Goal: Task Accomplishment & Management: Use online tool/utility

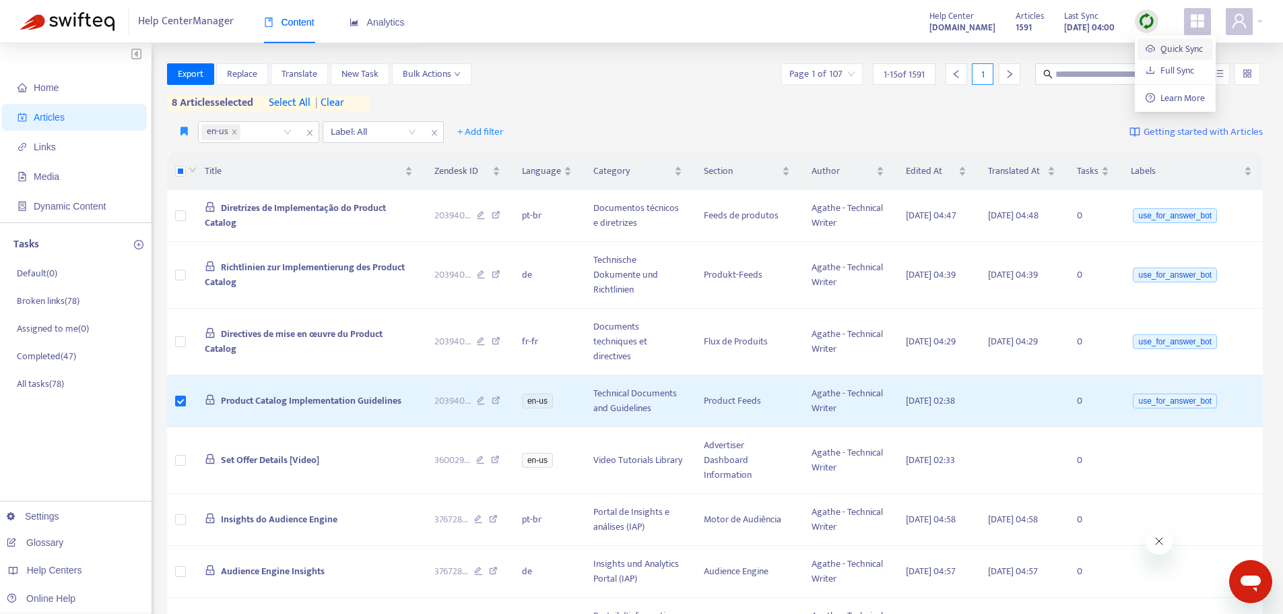
click at [1149, 42] on link "Quick Sync" at bounding box center [1174, 48] width 57 height 15
click at [84, 565] on div "Help Centers" at bounding box center [72, 569] width 153 height 27
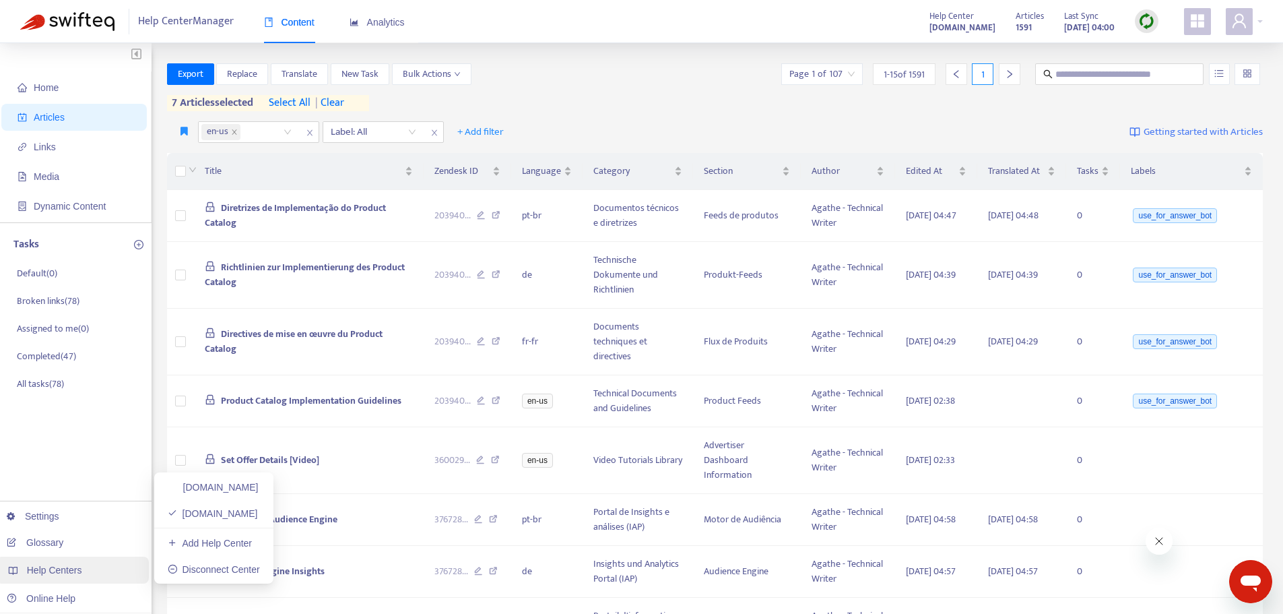
click at [75, 569] on span "Help Centers" at bounding box center [54, 570] width 55 height 11
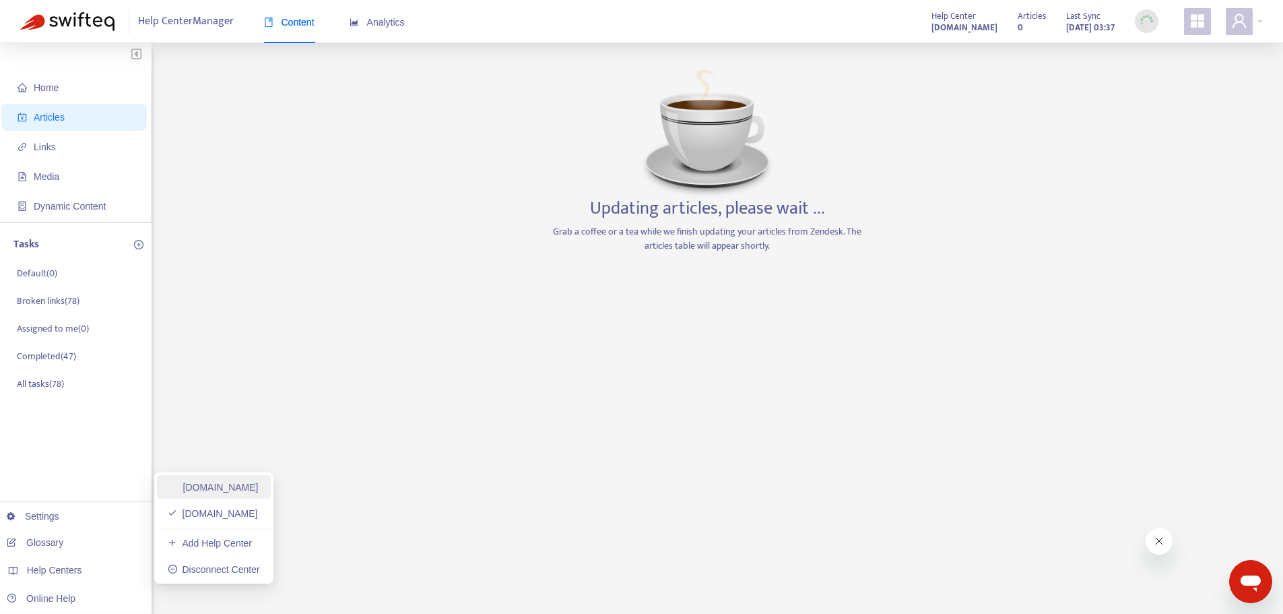
click at [245, 482] on link "[DOMAIN_NAME]" at bounding box center [213, 487] width 91 height 11
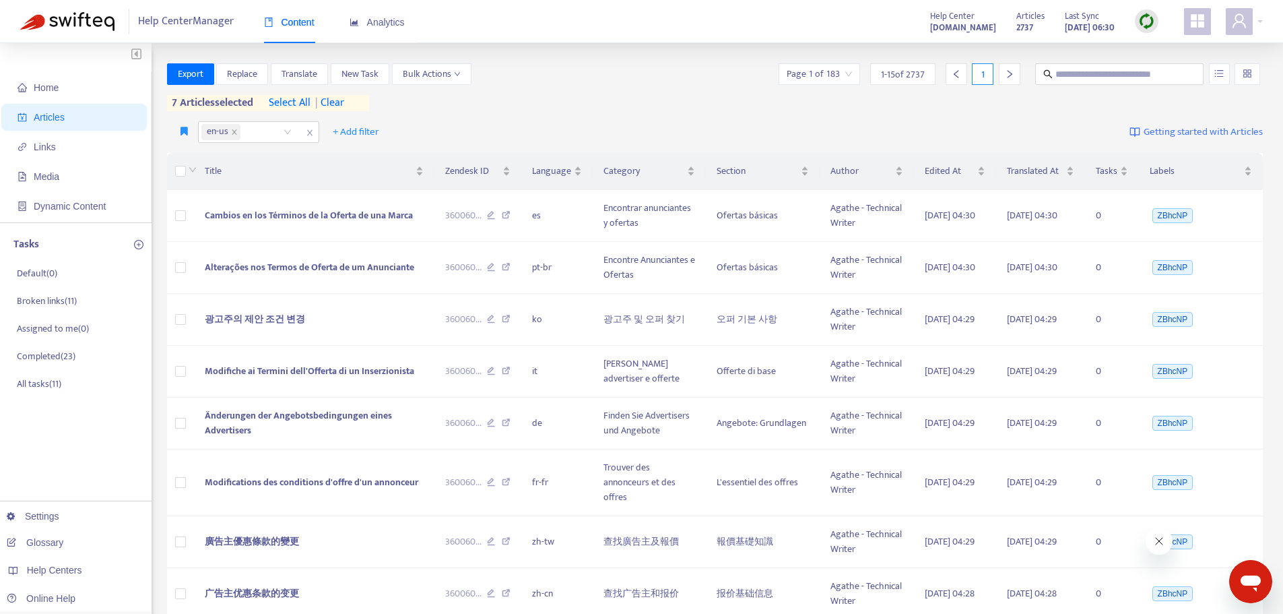
click at [1143, 28] on img at bounding box center [1147, 21] width 17 height 17
click at [1146, 46] on link "Quick Sync" at bounding box center [1174, 48] width 57 height 15
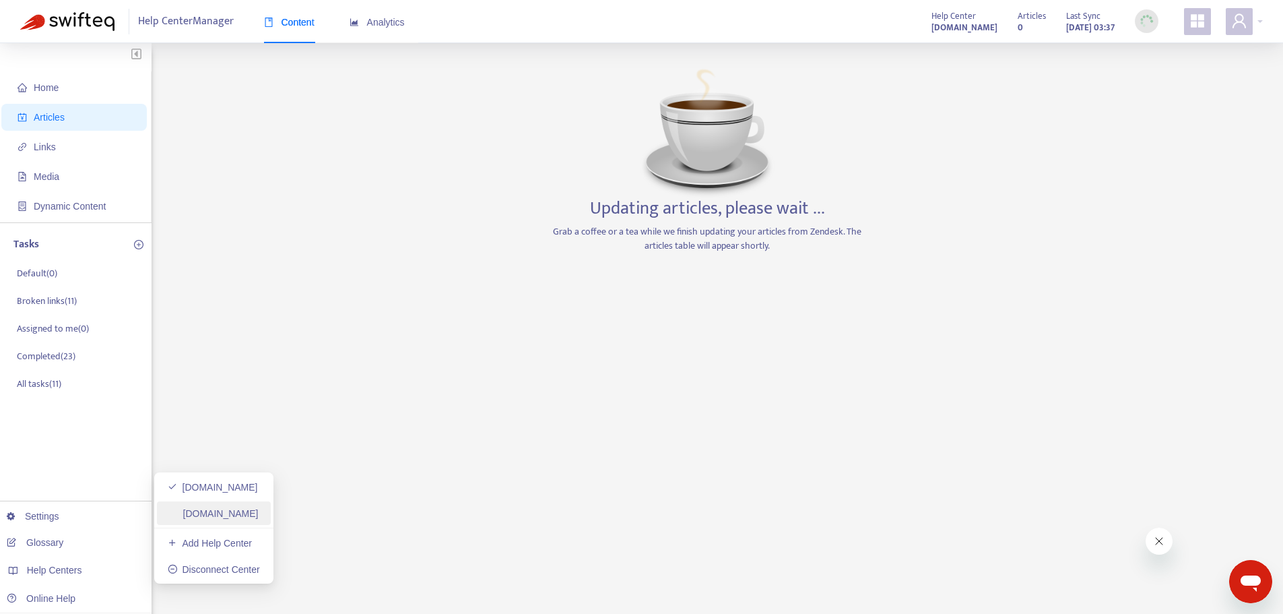
click at [222, 513] on link "[DOMAIN_NAME]" at bounding box center [213, 513] width 91 height 11
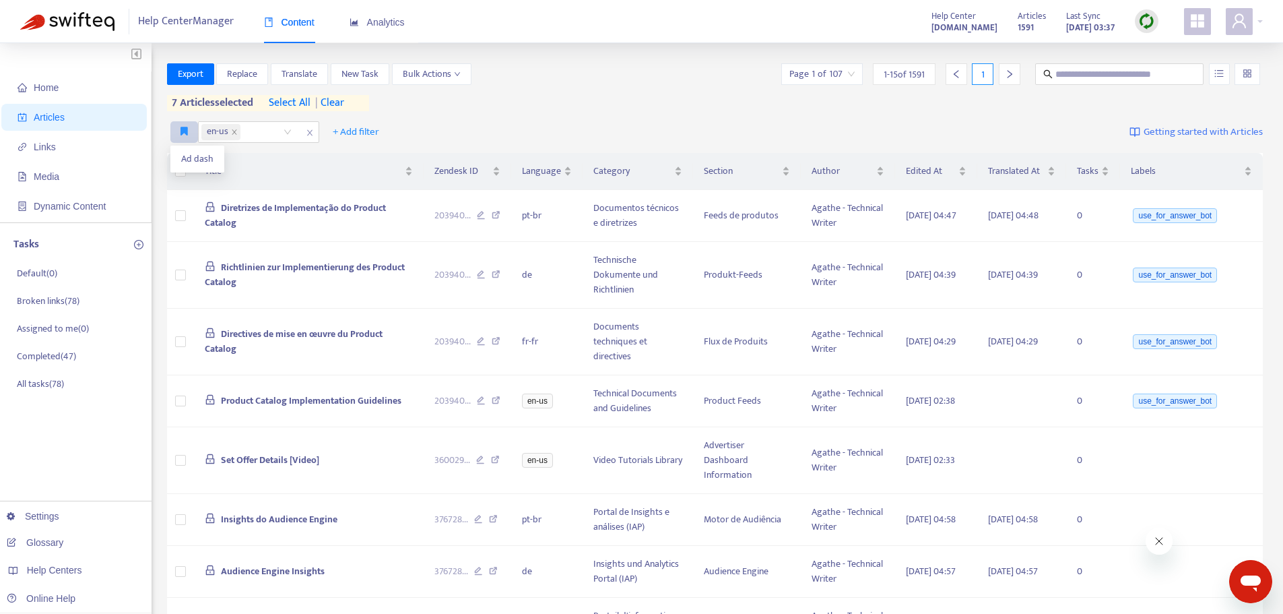
click at [187, 128] on icon "button" at bounding box center [184, 131] width 7 height 10
click at [187, 157] on span "Ad dash" at bounding box center [197, 159] width 32 height 15
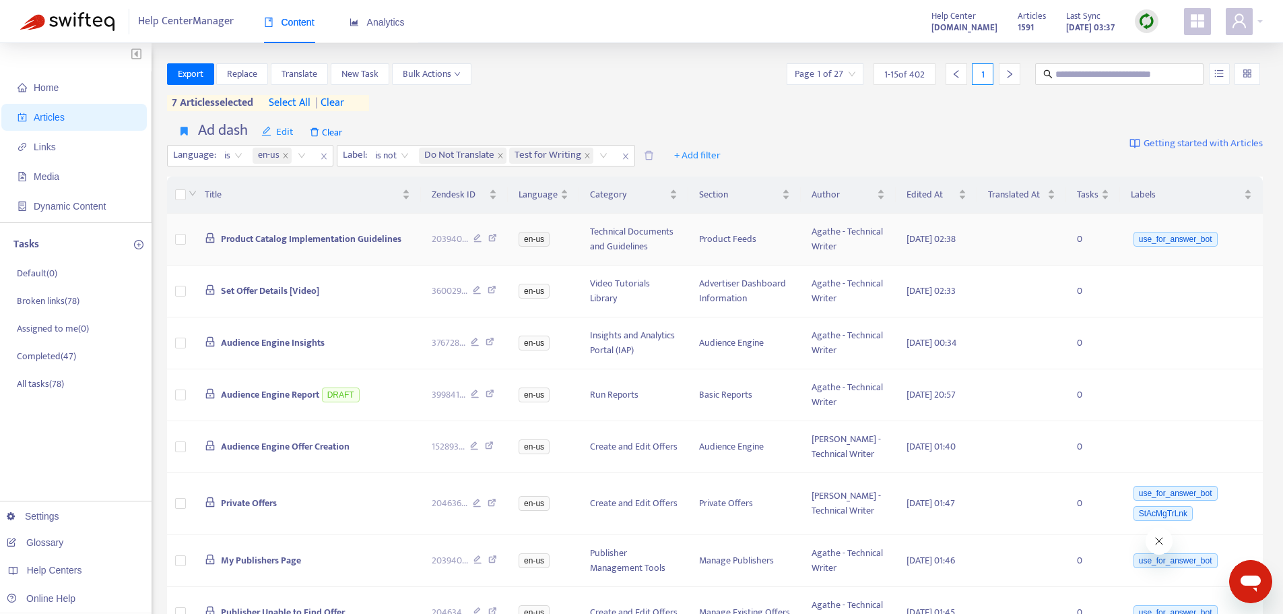
click at [307, 242] on span "Product Catalog Implementation Guidelines" at bounding box center [311, 238] width 181 height 15
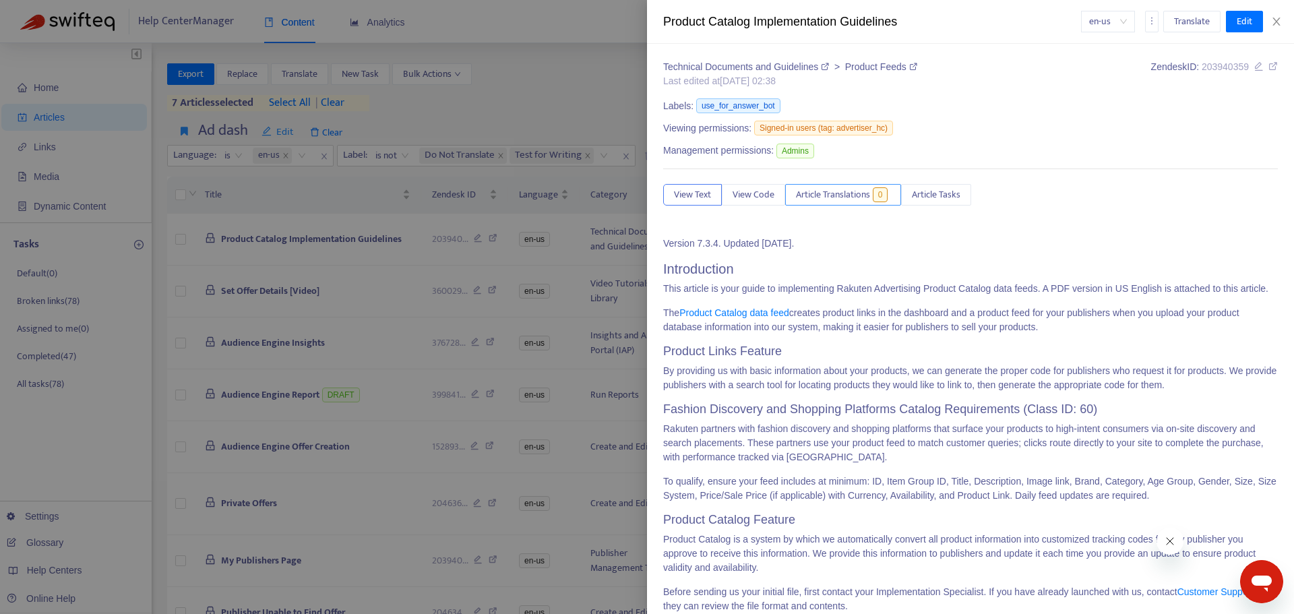
click at [849, 195] on span "Article Translations" at bounding box center [833, 194] width 74 height 15
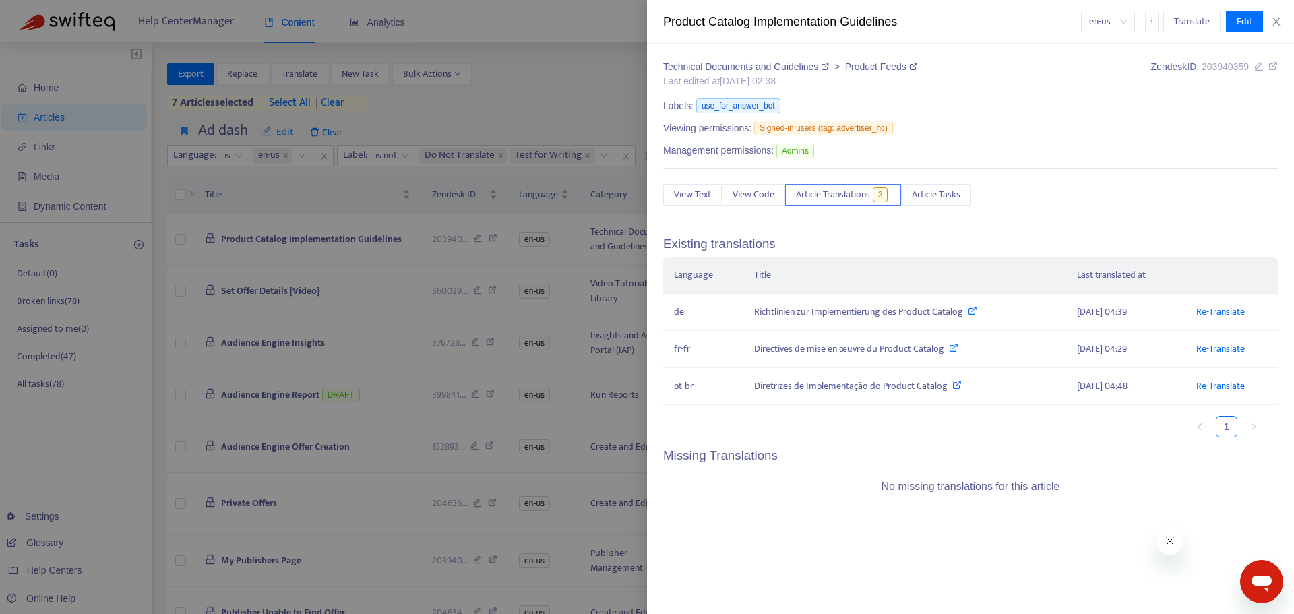
click at [61, 587] on div at bounding box center [647, 307] width 1294 height 614
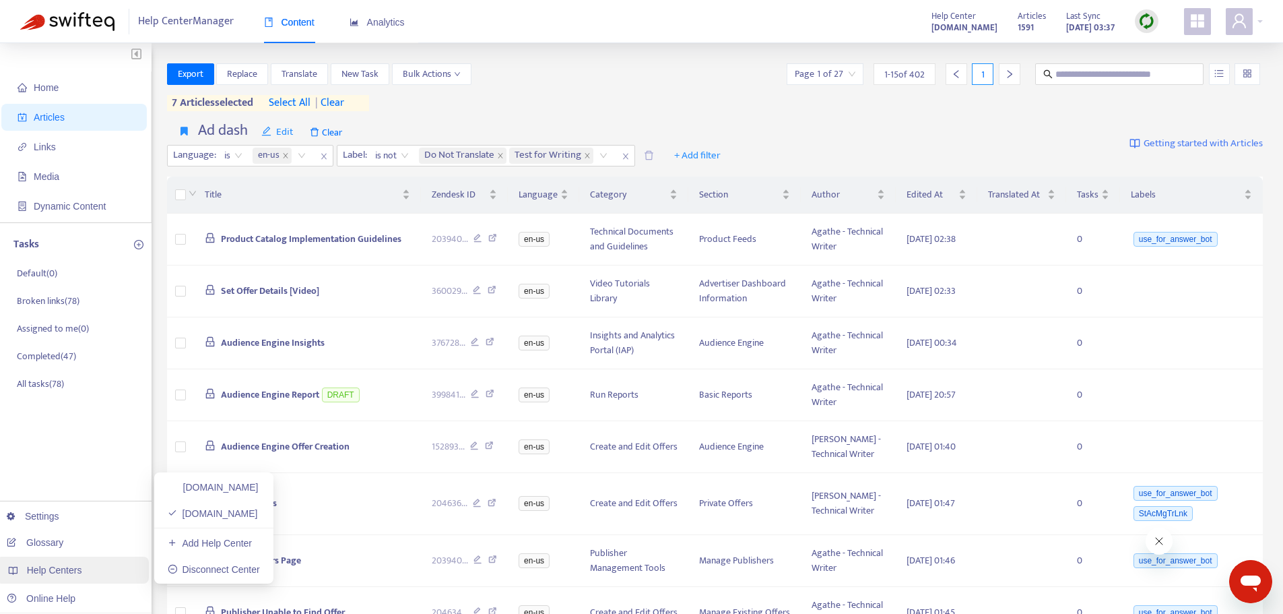
click at [69, 570] on span "Help Centers" at bounding box center [54, 570] width 55 height 11
click at [249, 486] on link "[DOMAIN_NAME]" at bounding box center [213, 487] width 91 height 11
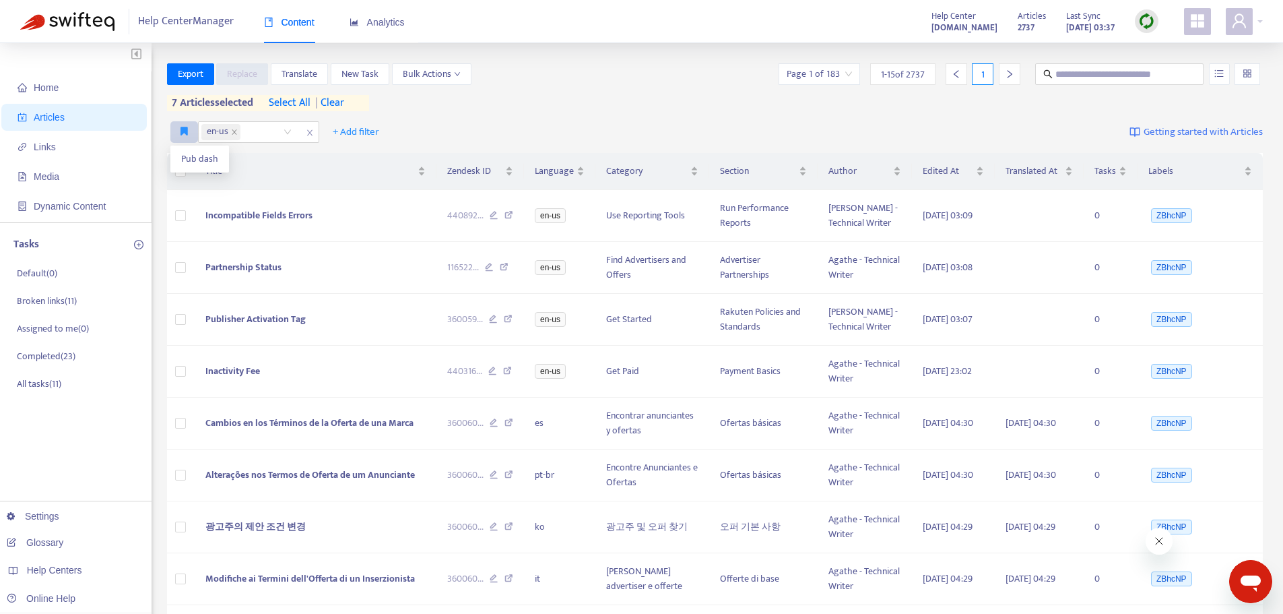
click at [184, 136] on icon "button" at bounding box center [184, 131] width 7 height 10
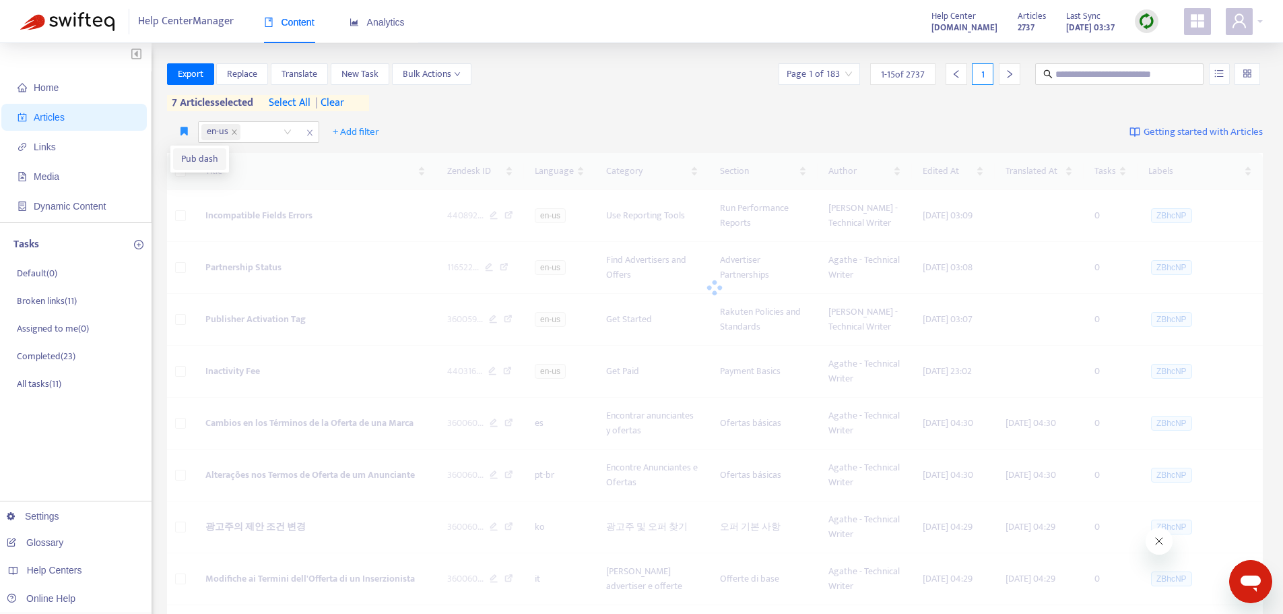
click at [188, 160] on span "Pub dash" at bounding box center [199, 159] width 37 height 15
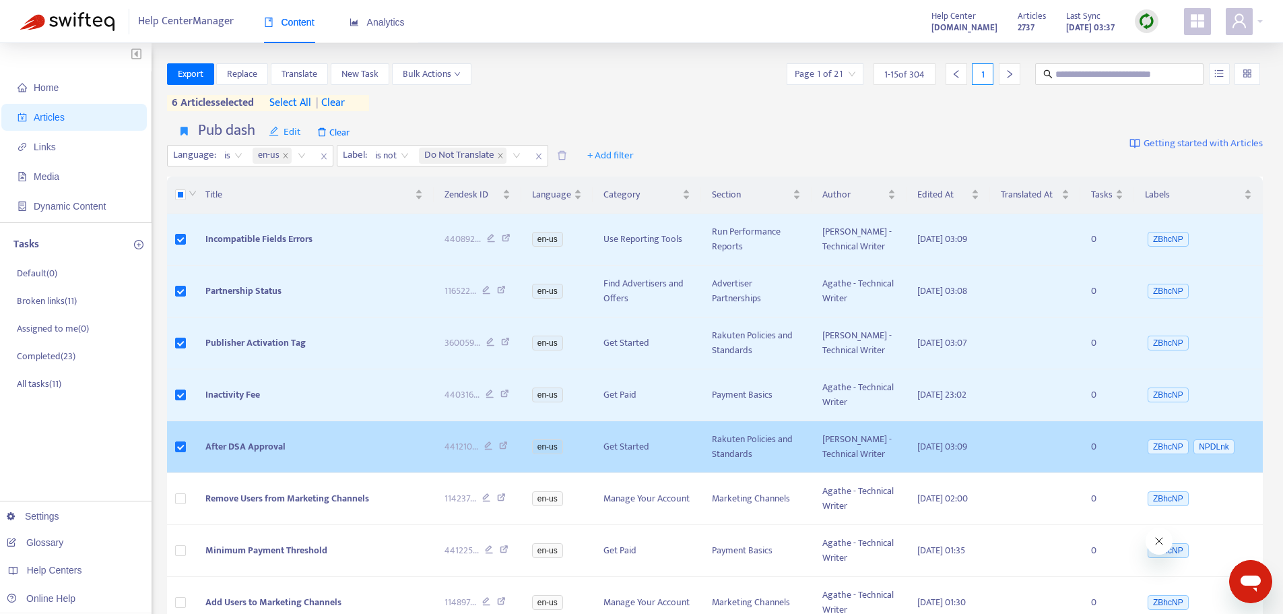
click at [280, 443] on span "After DSA Approval" at bounding box center [245, 446] width 80 height 15
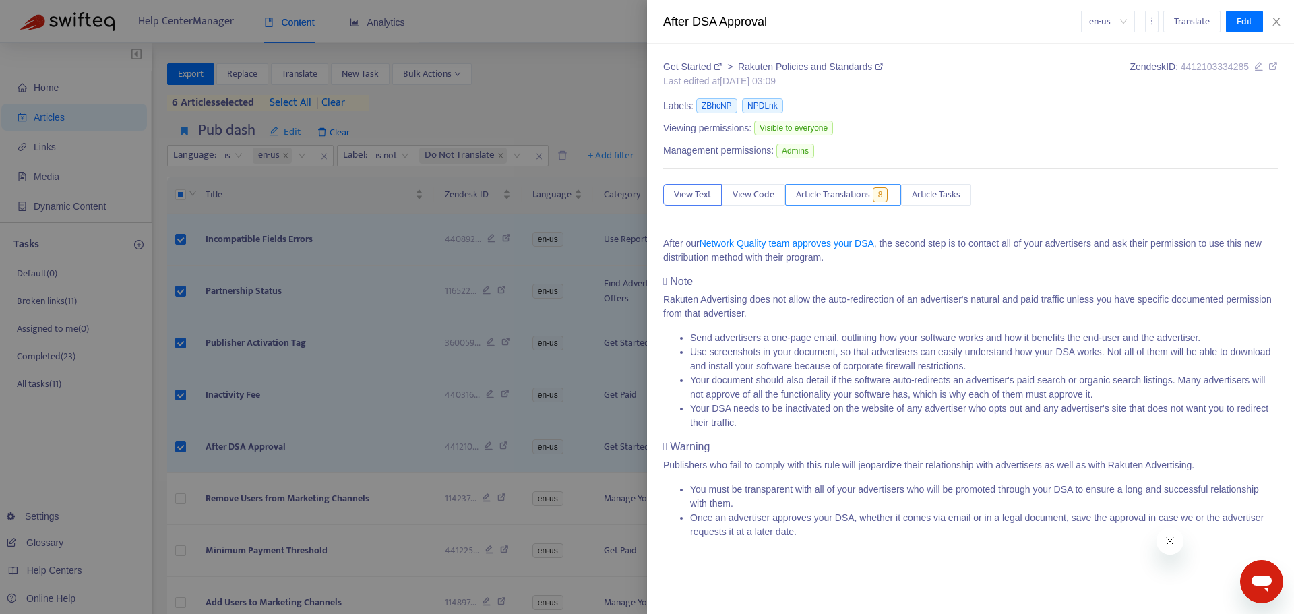
click at [851, 196] on span "Article Translations" at bounding box center [833, 194] width 74 height 15
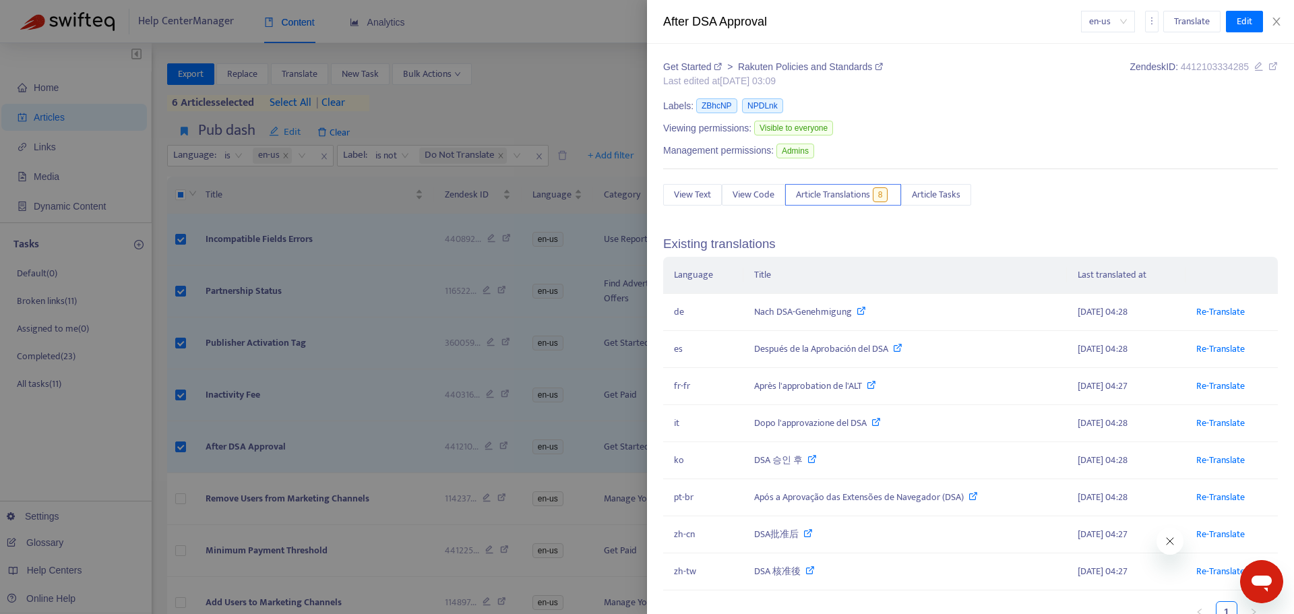
click at [286, 393] on div at bounding box center [647, 307] width 1294 height 614
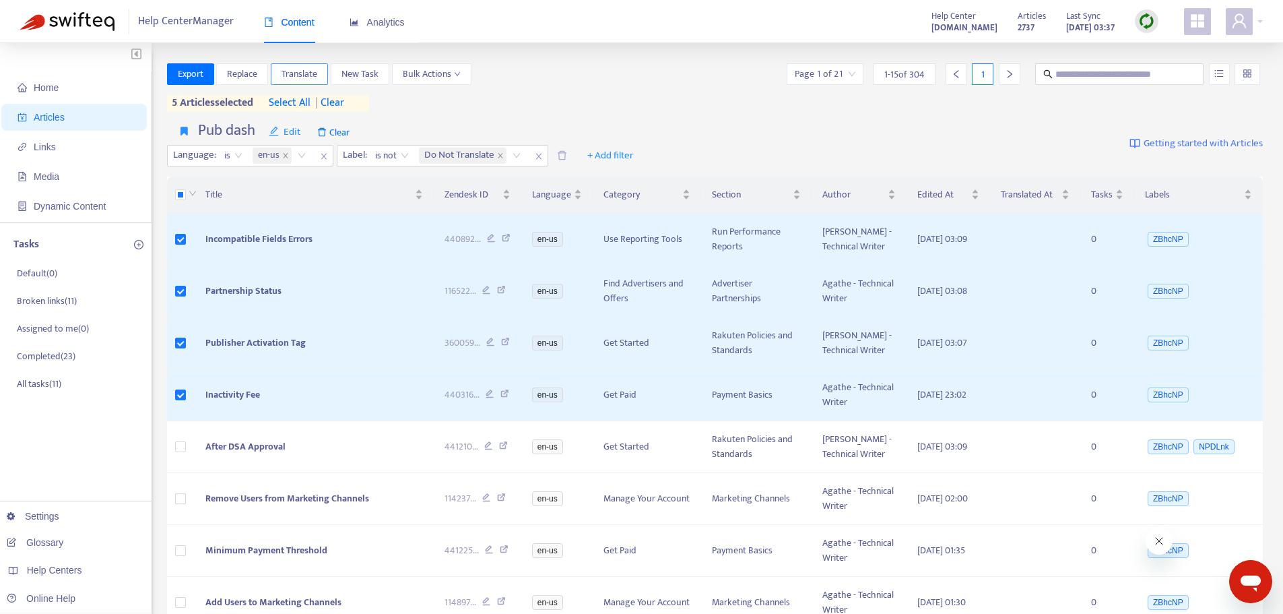
click at [302, 77] on span "Translate" at bounding box center [300, 74] width 36 height 15
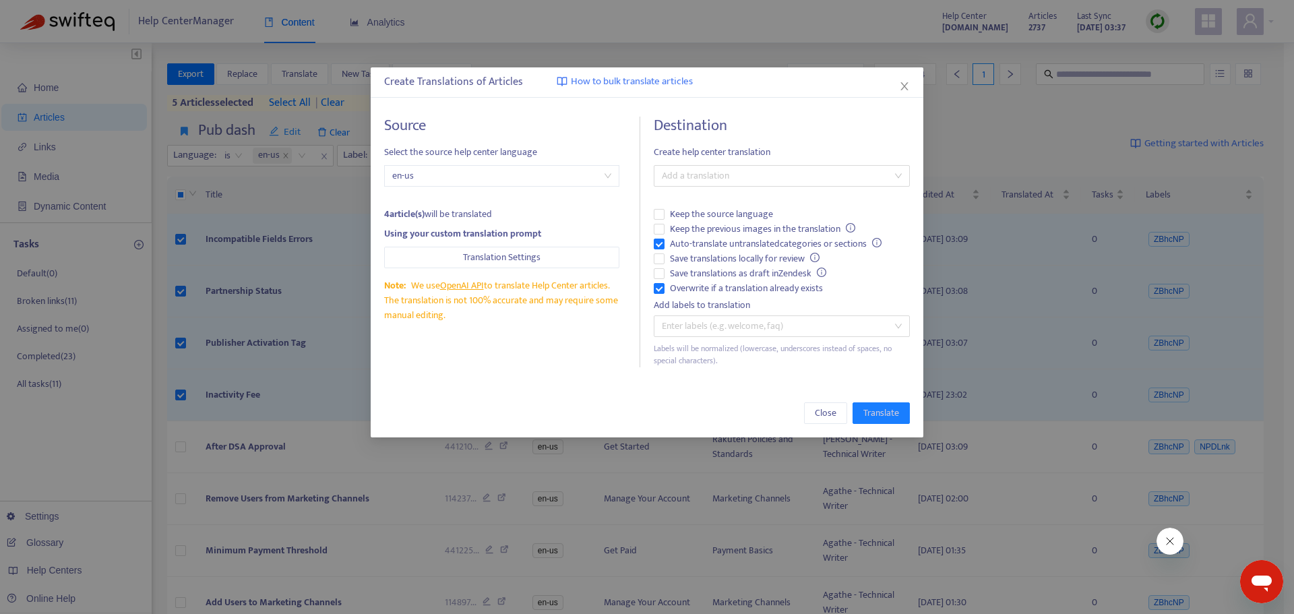
click at [728, 159] on span "Create help center translation" at bounding box center [781, 152] width 256 height 15
click at [728, 172] on div at bounding box center [775, 176] width 236 height 16
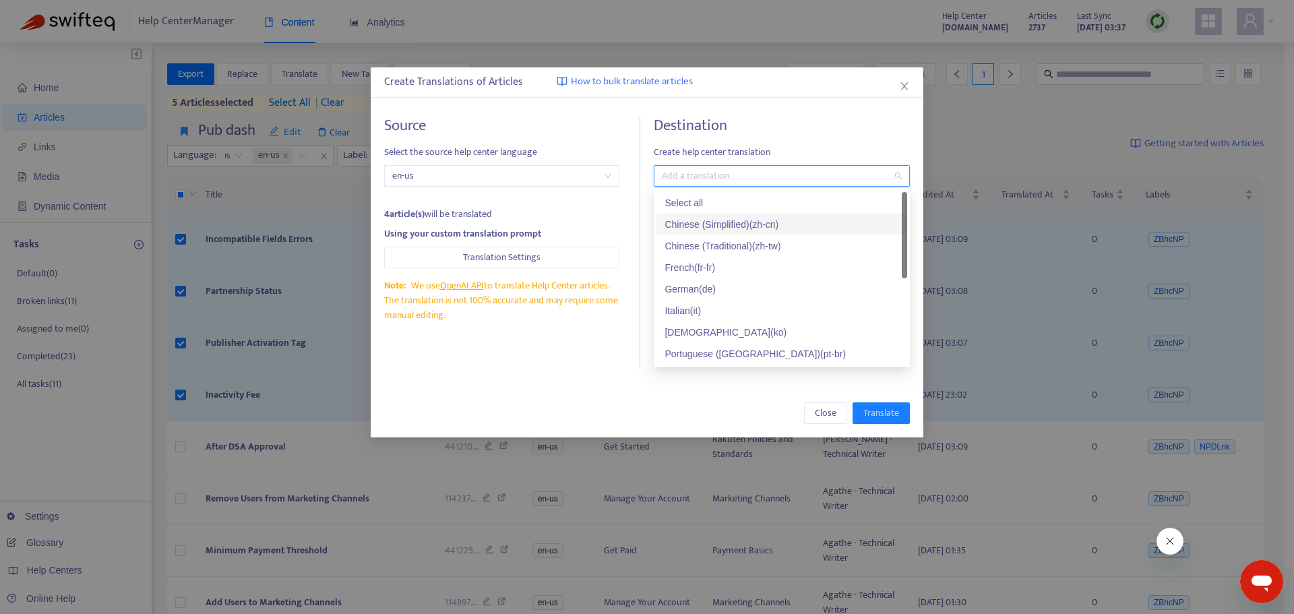
click at [726, 215] on div "Chinese (Simplified) ( zh-cn )" at bounding box center [781, 225] width 251 height 22
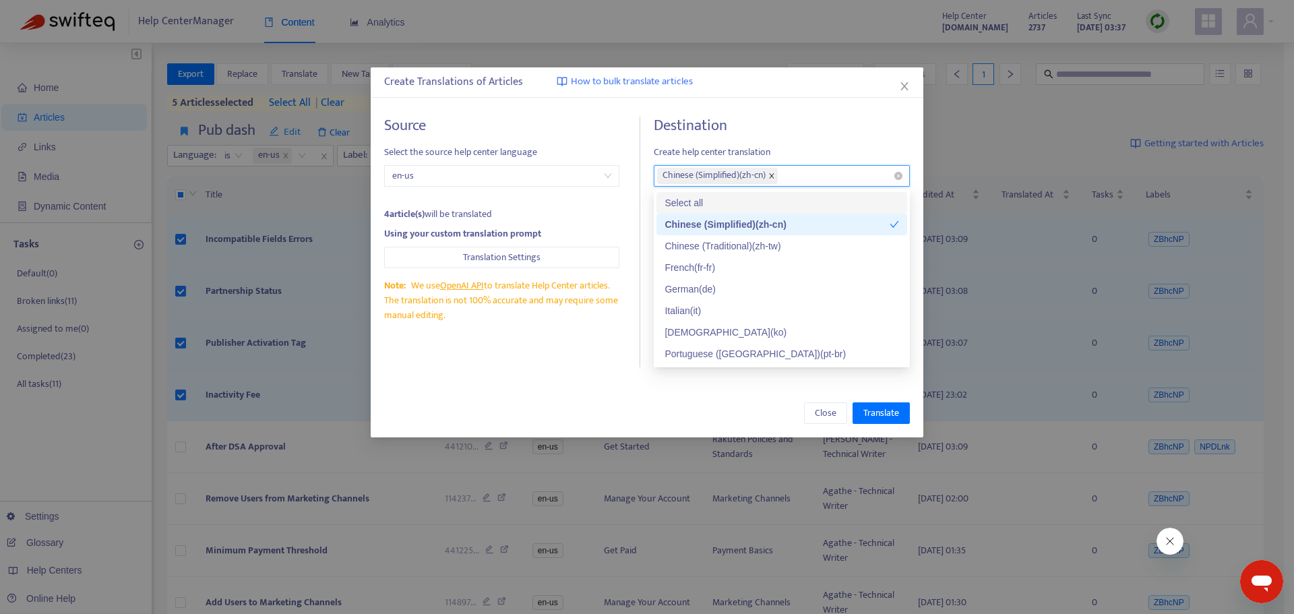
click at [773, 176] on icon "close" at bounding box center [771, 175] width 7 height 7
click at [728, 195] on div "Select all" at bounding box center [781, 202] width 234 height 15
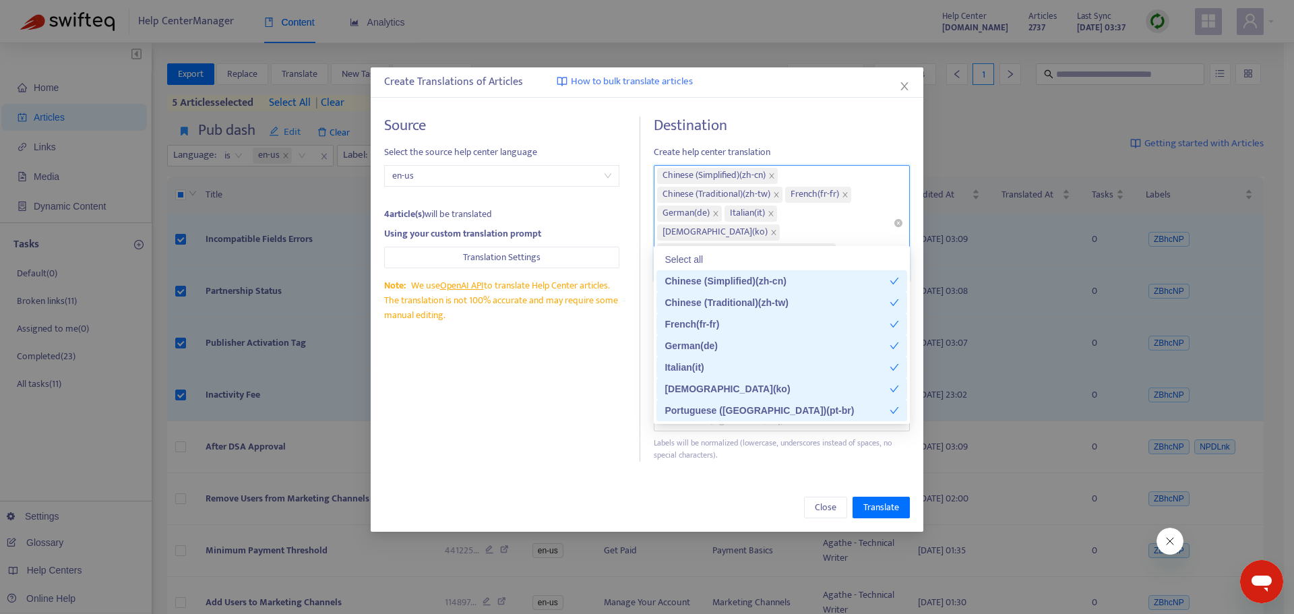
click at [559, 405] on div "Source Select the source help center language en-us 4 article(s) will be transl…" at bounding box center [512, 289] width 256 height 345
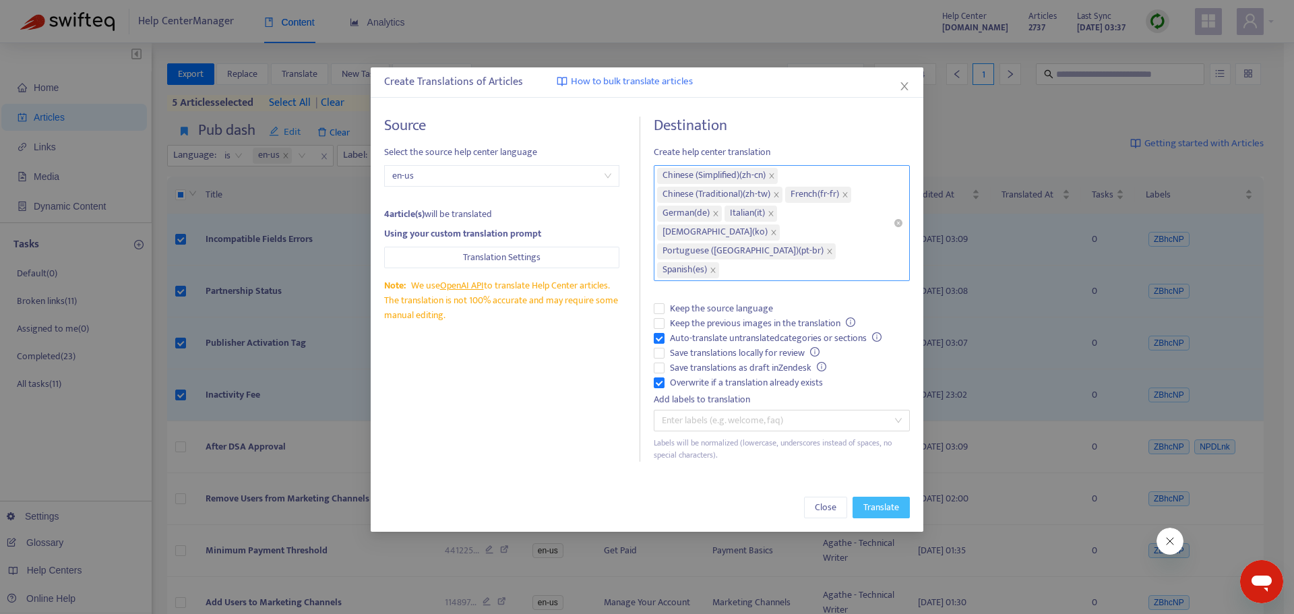
click at [871, 500] on span "Translate" at bounding box center [881, 507] width 36 height 15
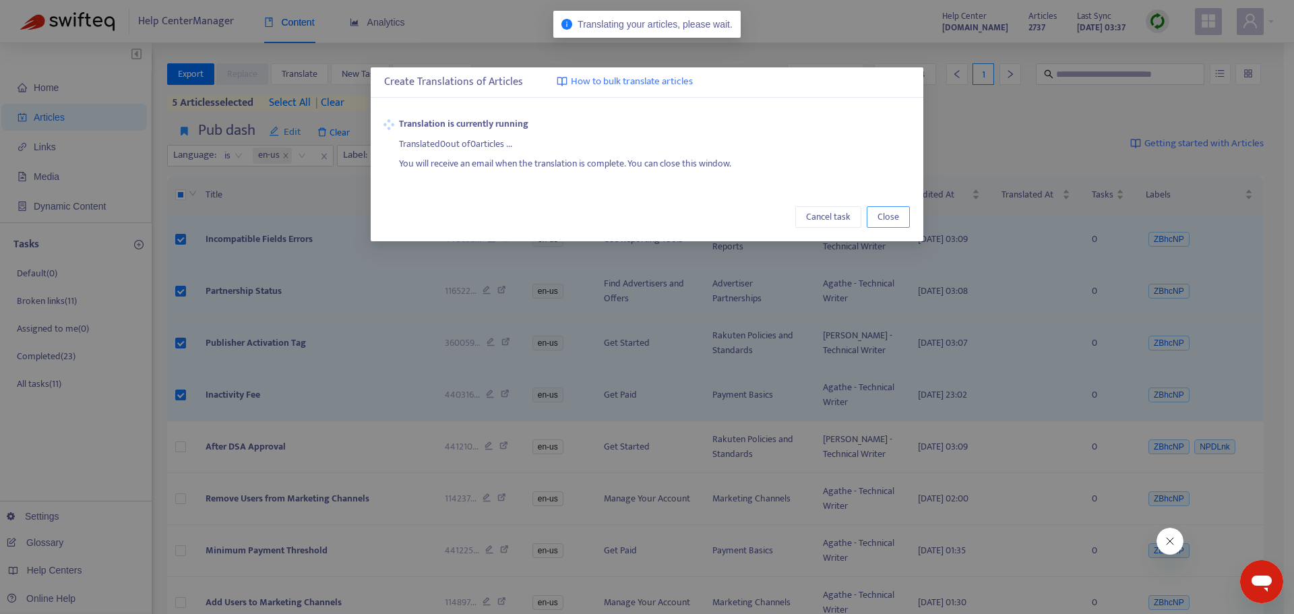
click at [881, 218] on span "Close" at bounding box center [888, 217] width 22 height 15
